Goal: Task Accomplishment & Management: Use online tool/utility

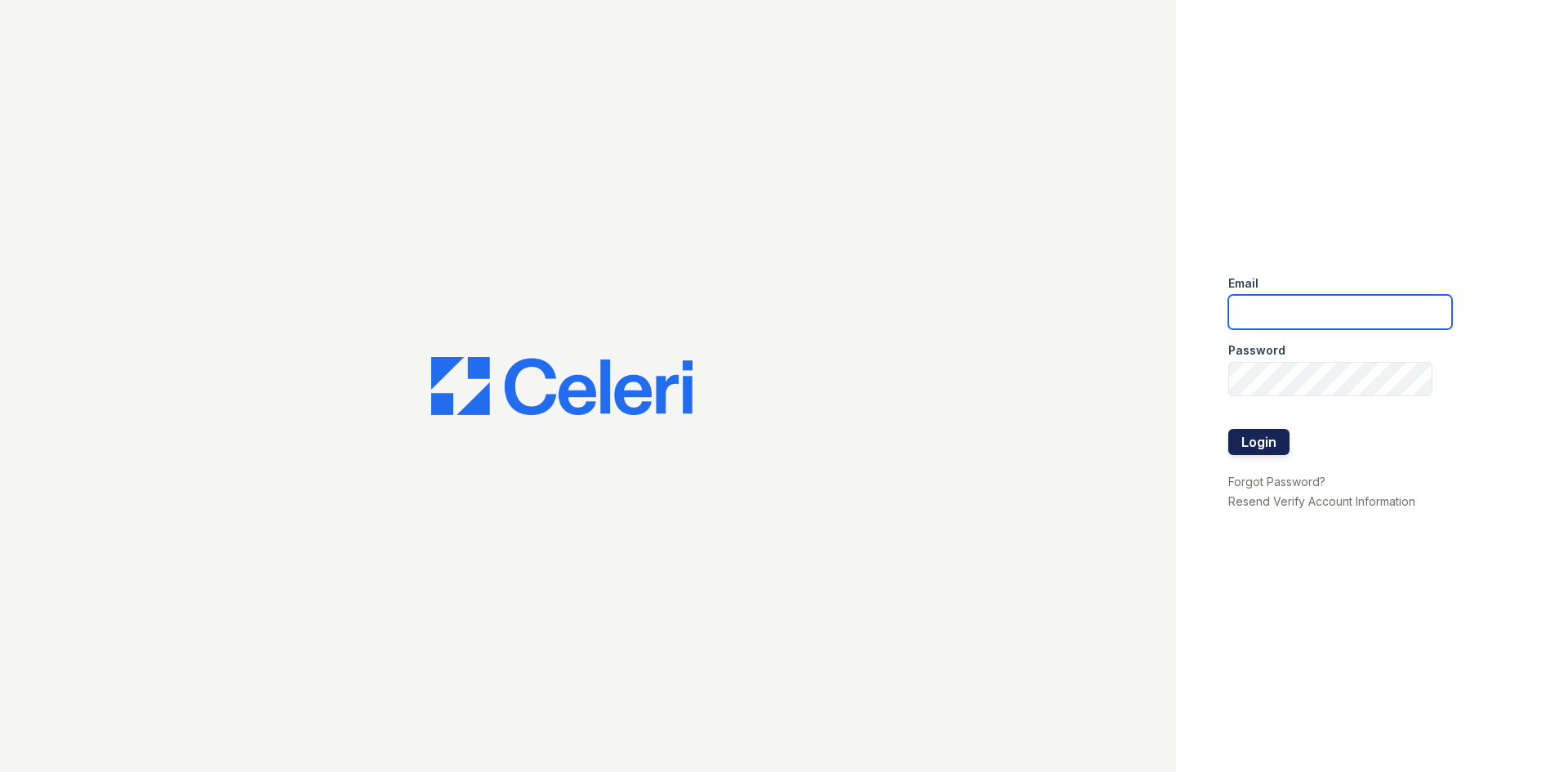
type input "[DOMAIN_NAME][EMAIL_ADDRESS][DOMAIN_NAME]"
click at [1256, 438] on button "Login" at bounding box center [1260, 442] width 62 height 27
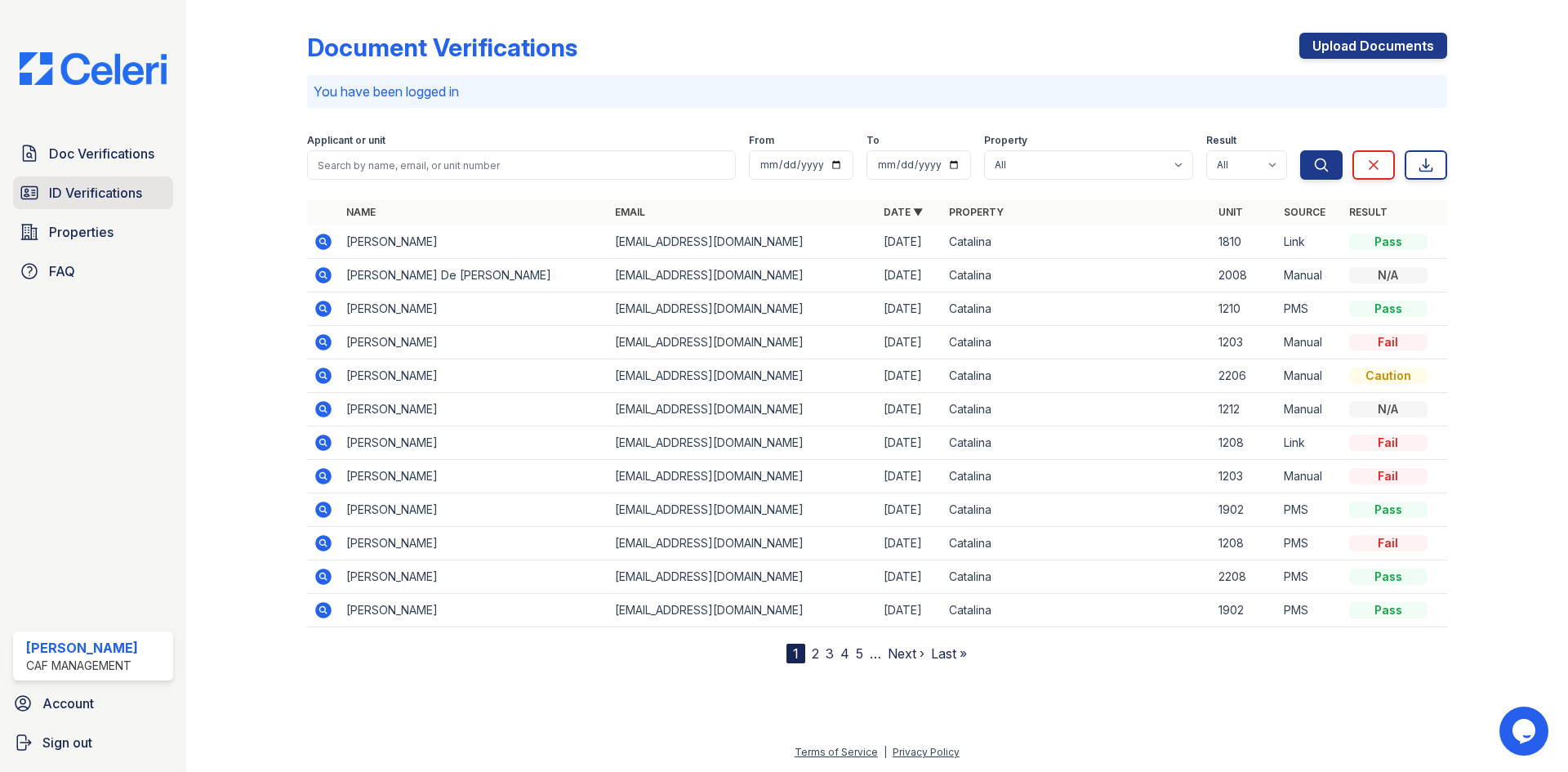
click at [102, 190] on span "ID Verifications" at bounding box center [95, 193] width 93 height 20
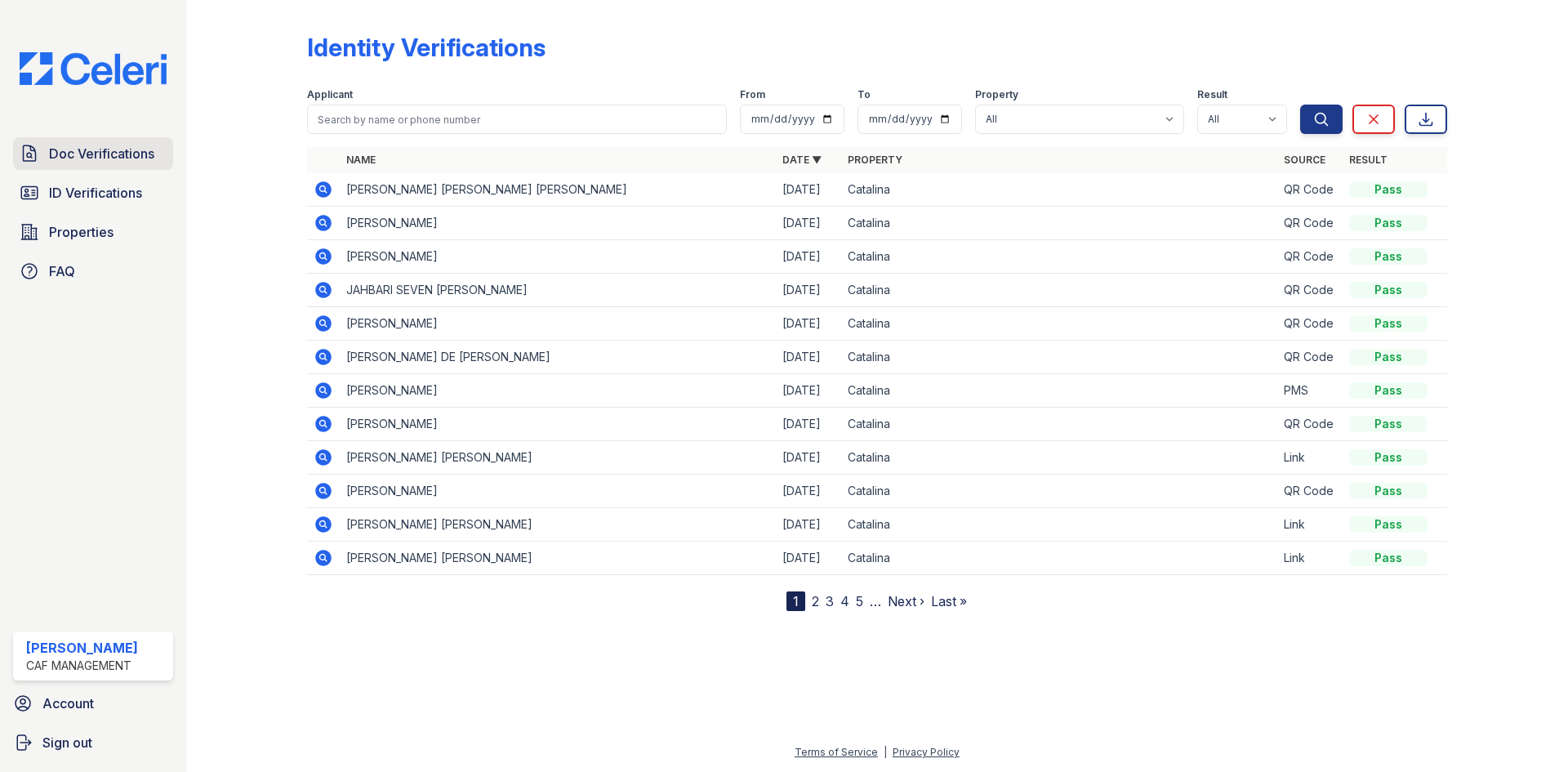
click at [115, 152] on span "Doc Verifications" at bounding box center [101, 153] width 105 height 20
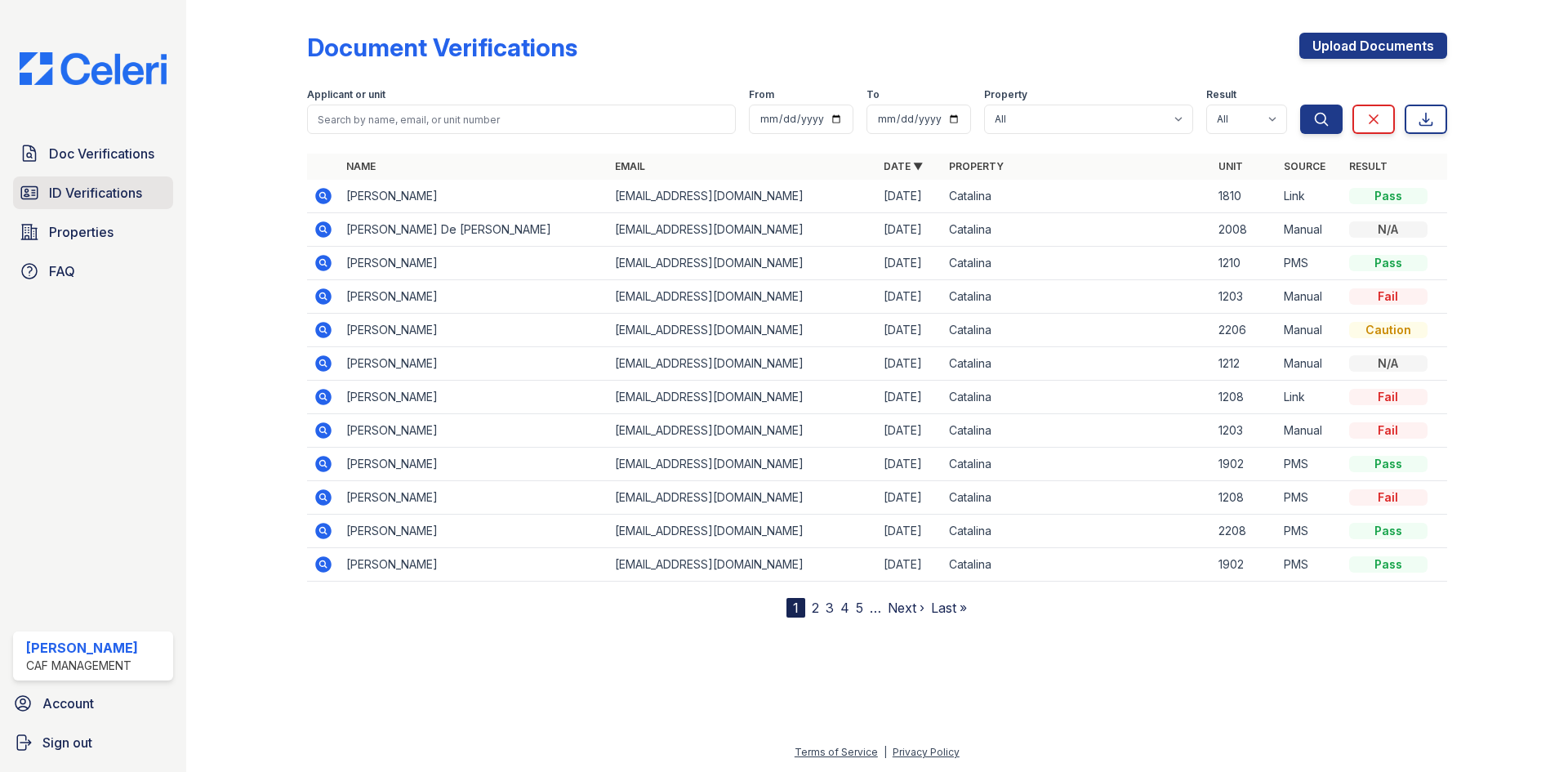
click at [98, 191] on span "ID Verifications" at bounding box center [95, 193] width 93 height 20
